Goal: Connect with others: Connect with others

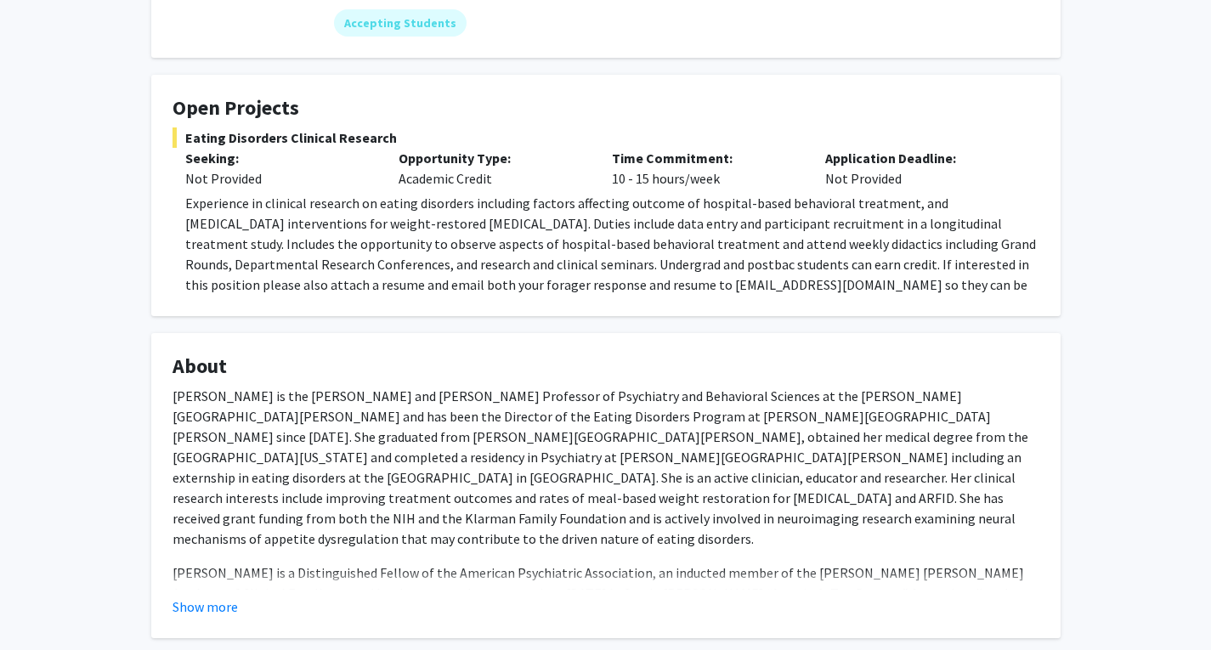
scroll to position [425, 0]
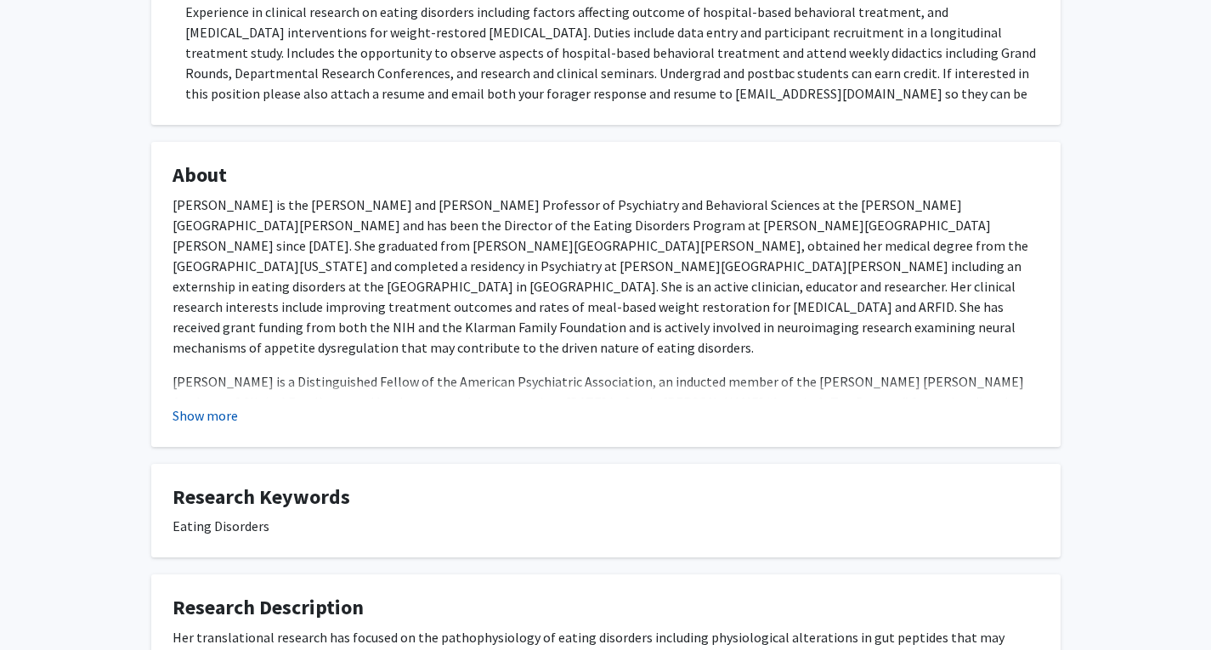
click at [235, 418] on button "Show more" at bounding box center [205, 415] width 65 height 20
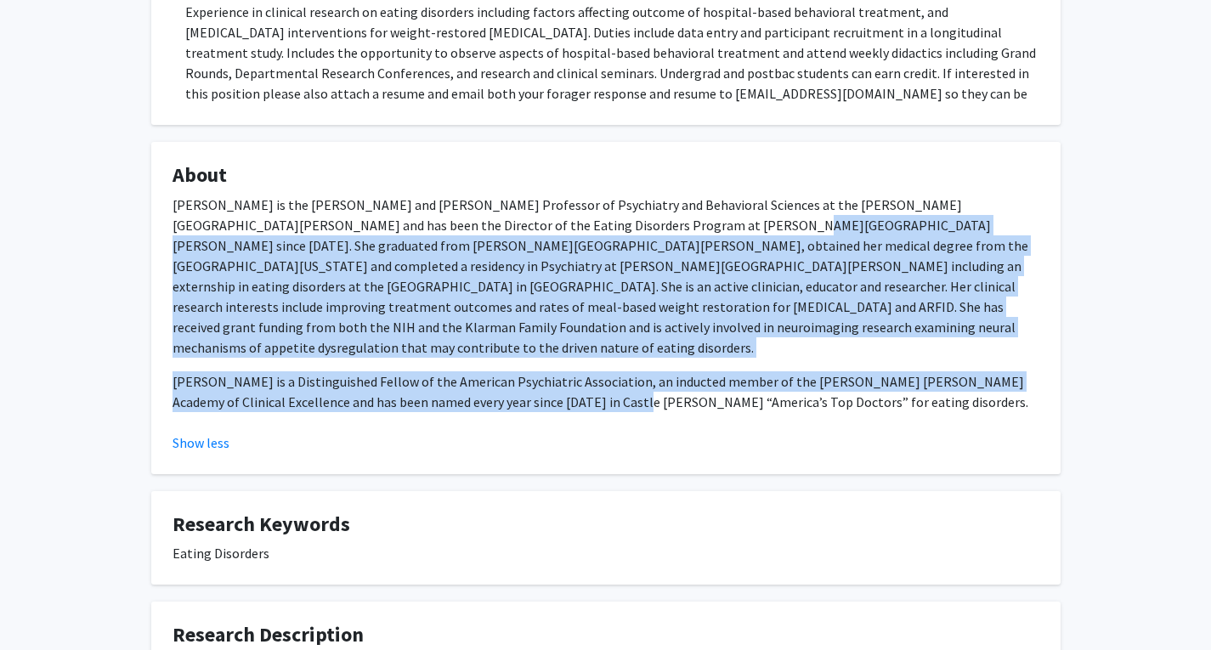
drag, startPoint x: 566, startPoint y: 381, endPoint x: 586, endPoint y: 218, distance: 164.4
click at [586, 218] on div "Dr. Guarda is the Stephen and Jean Robinson Professor of Psychiatry and Behavio…" at bounding box center [606, 304] width 867 height 218
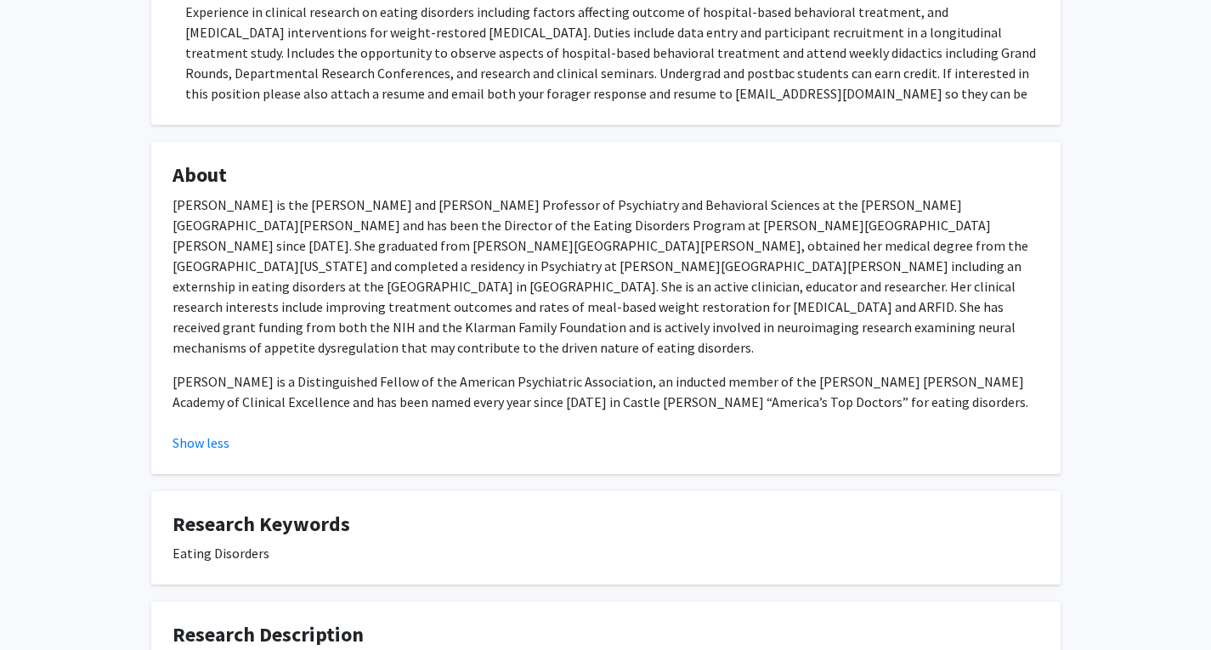
click at [619, 200] on p "Dr. Guarda is the Stephen and Jean Robinson Professor of Psychiatry and Behavio…" at bounding box center [606, 276] width 867 height 163
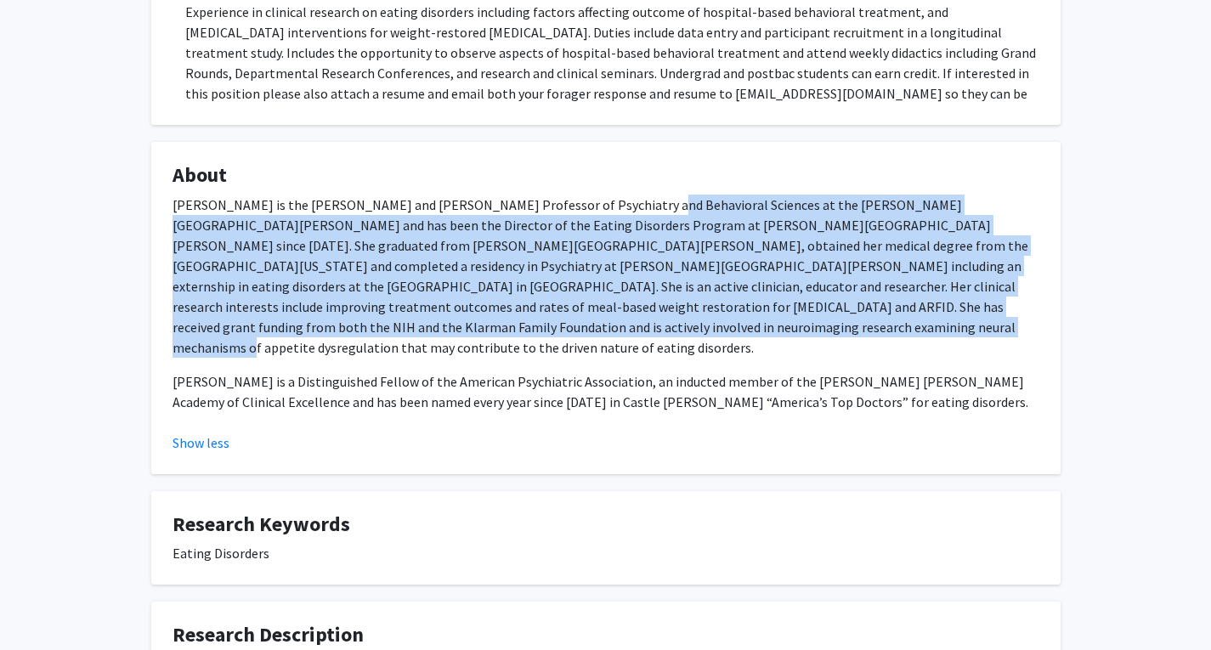
drag, startPoint x: 628, startPoint y: 210, endPoint x: 641, endPoint y: 334, distance: 124.8
click at [641, 334] on p "Dr. Guarda is the Stephen and Jean Robinson Professor of Psychiatry and Behavio…" at bounding box center [606, 276] width 867 height 163
drag, startPoint x: 638, startPoint y: 326, endPoint x: 616, endPoint y: 196, distance: 132.6
click at [616, 196] on p "Dr. Guarda is the Stephen and Jean Robinson Professor of Psychiatry and Behavio…" at bounding box center [606, 276] width 867 height 163
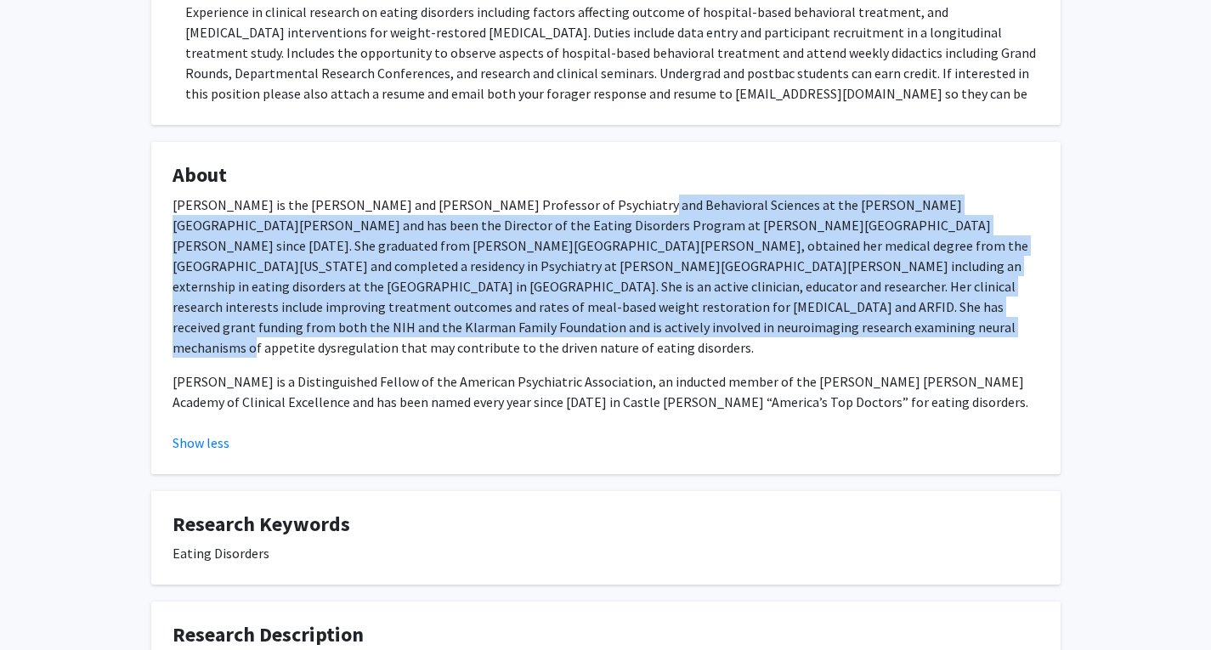
click at [616, 196] on p "Dr. Guarda is the Stephen and Jean Robinson Professor of Psychiatry and Behavio…" at bounding box center [606, 276] width 867 height 163
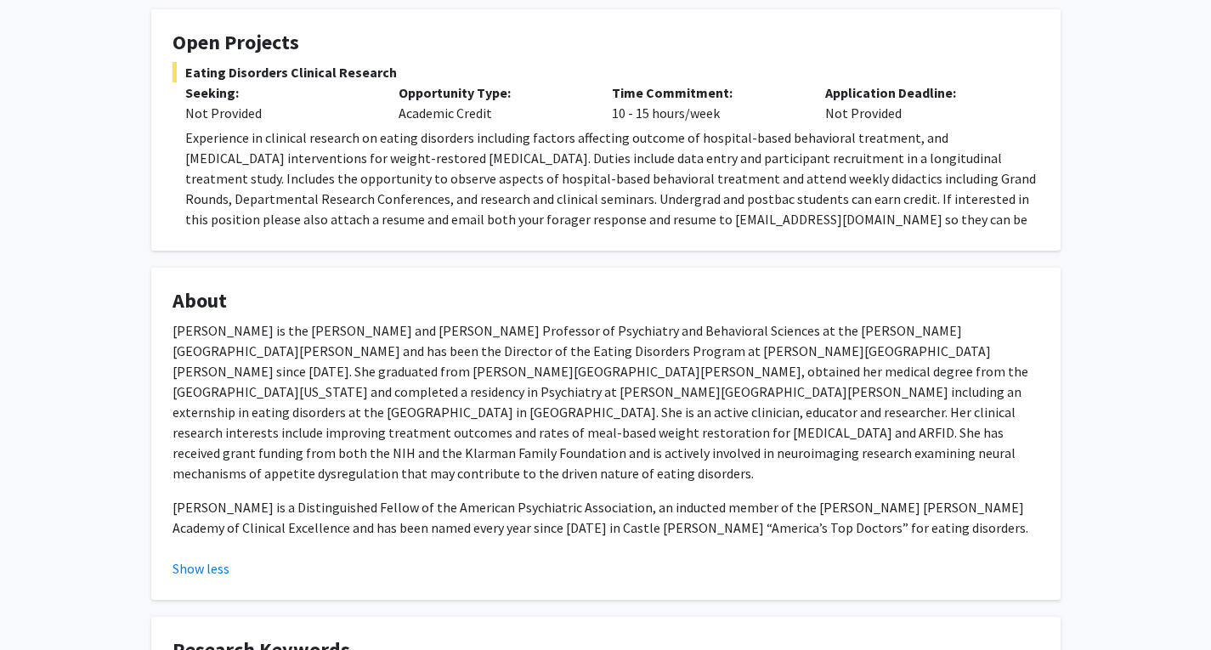
scroll to position [0, 0]
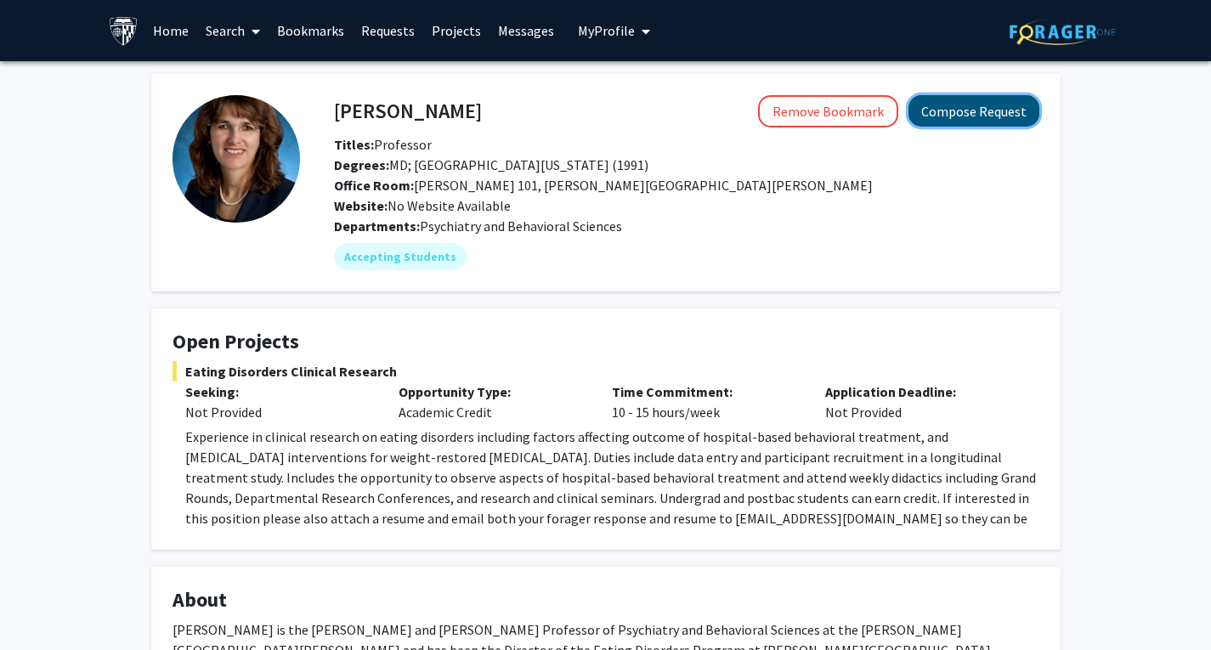
click at [976, 116] on button "Compose Request" at bounding box center [974, 110] width 131 height 31
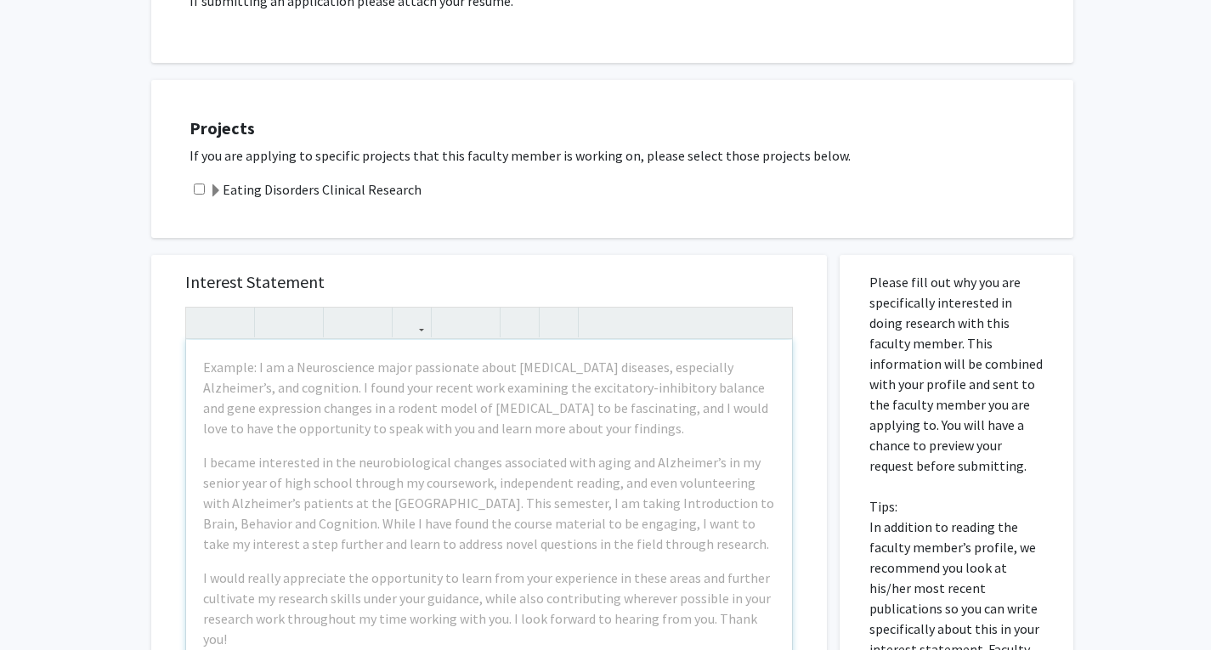
scroll to position [559, 0]
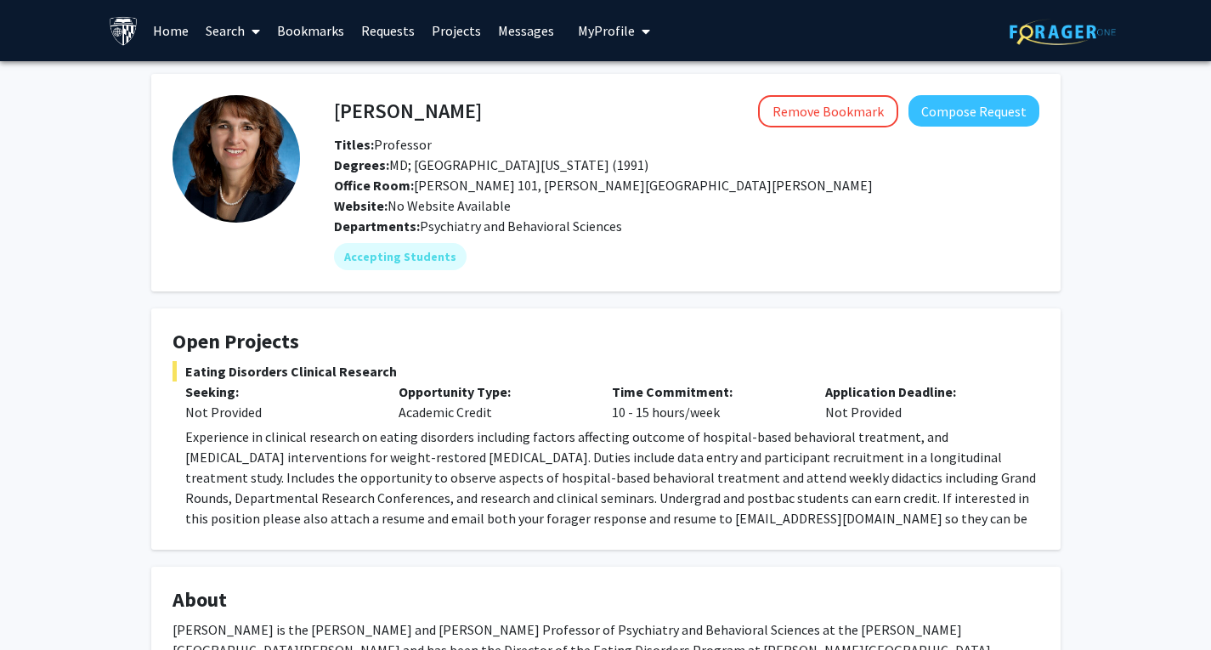
scroll to position [170, 0]
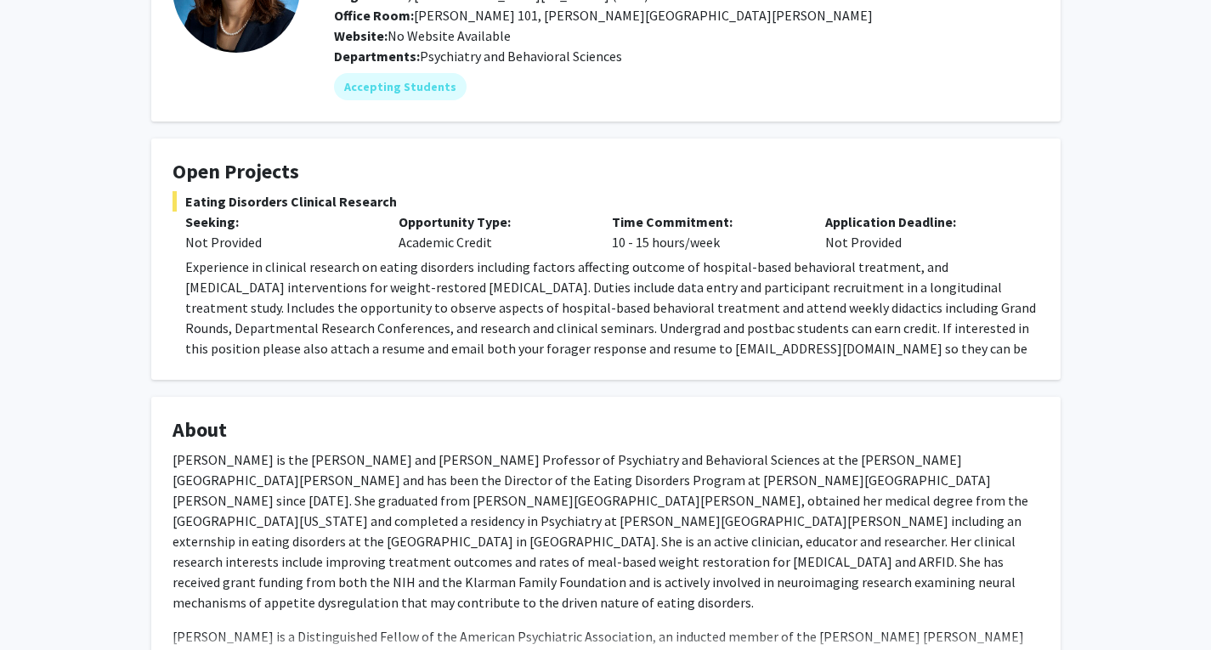
click at [556, 279] on span "Experience in clinical research on eating disorders including factors affecting…" at bounding box center [610, 317] width 851 height 119
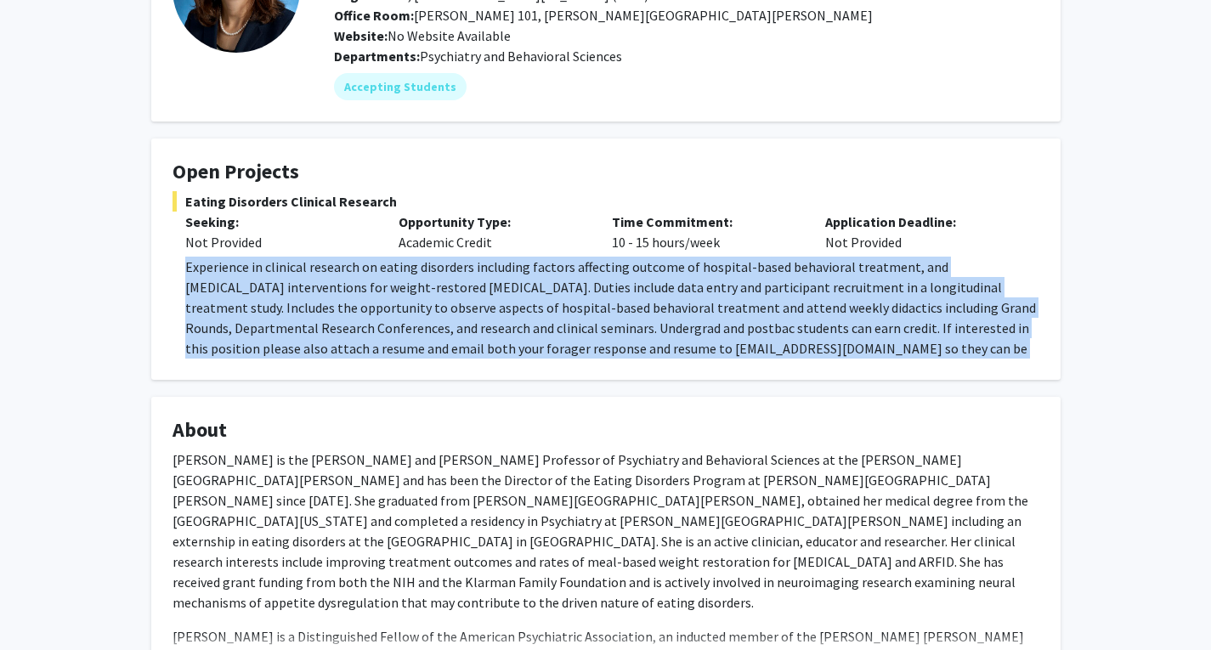
click at [556, 279] on span "Experience in clinical research on eating disorders including factors affecting…" at bounding box center [610, 317] width 851 height 119
click at [587, 316] on p "Experience in clinical research on eating disorders including factors affecting…" at bounding box center [612, 318] width 854 height 122
